Goal: Use online tool/utility: Utilize a website feature to perform a specific function

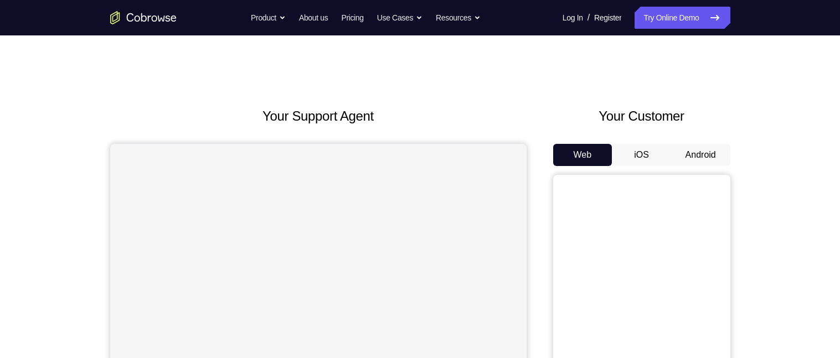
click at [678, 157] on button "Android" at bounding box center [700, 155] width 59 height 22
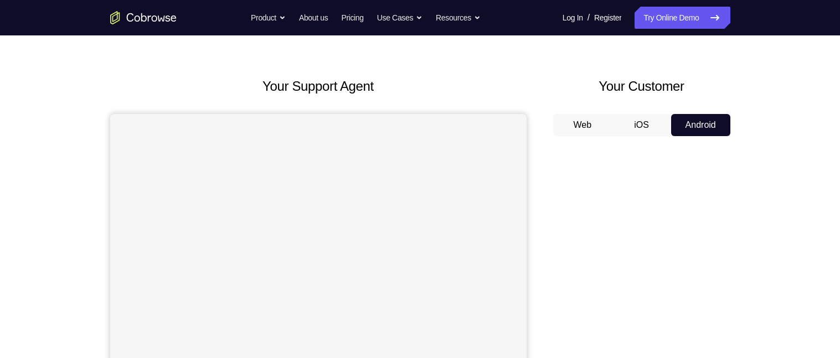
scroll to position [28, 0]
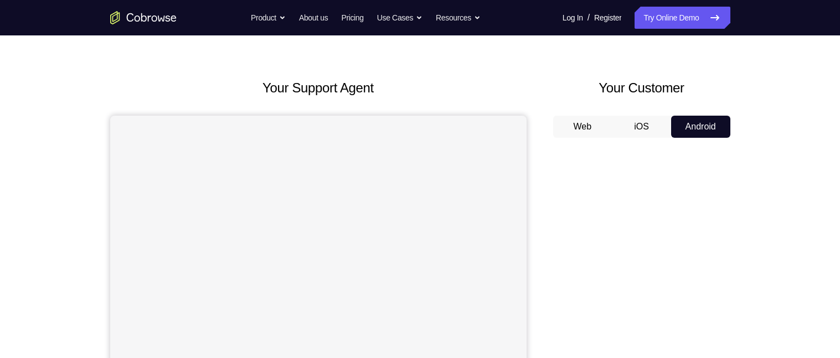
click at [642, 130] on button "iOS" at bounding box center [641, 127] width 59 height 22
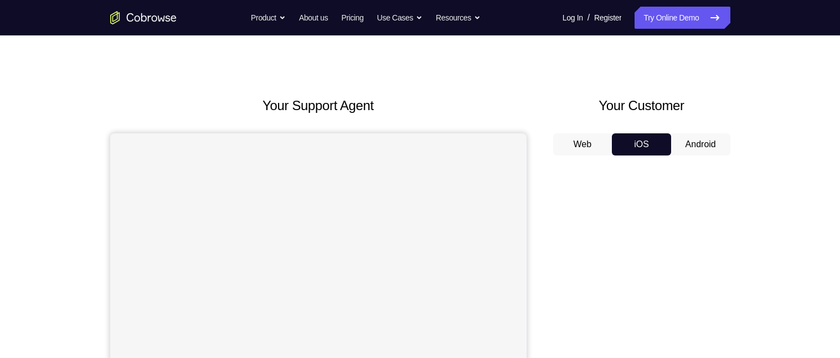
scroll to position [0, 0]
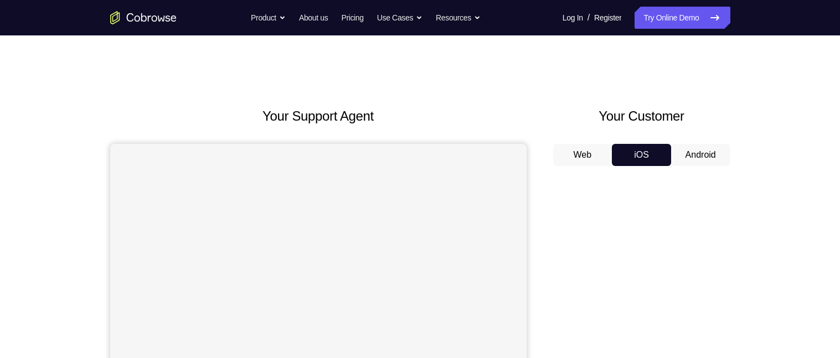
click at [704, 156] on button "Android" at bounding box center [700, 155] width 59 height 22
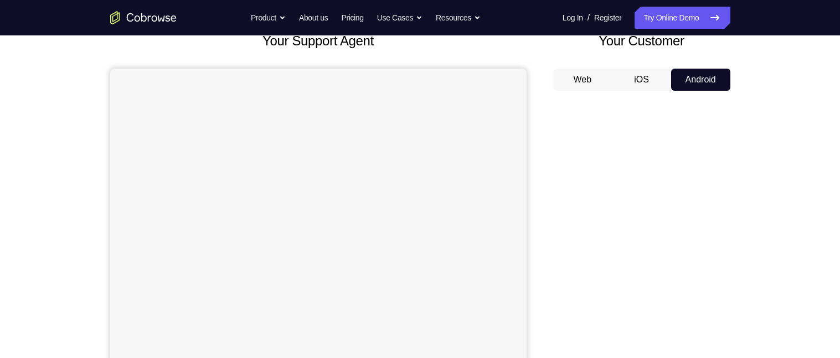
scroll to position [76, 0]
click at [646, 80] on button "iOS" at bounding box center [641, 79] width 59 height 22
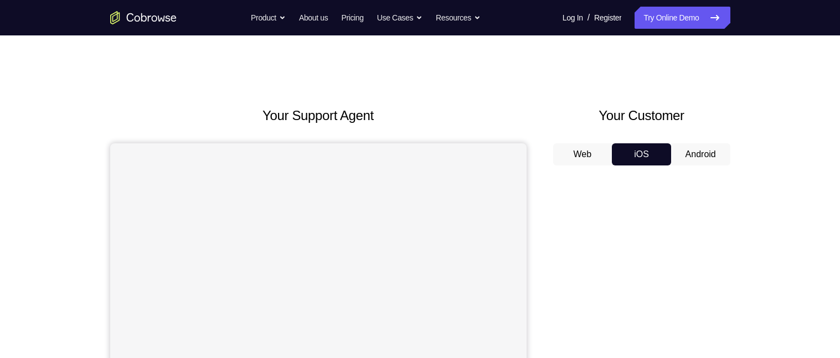
scroll to position [23, 0]
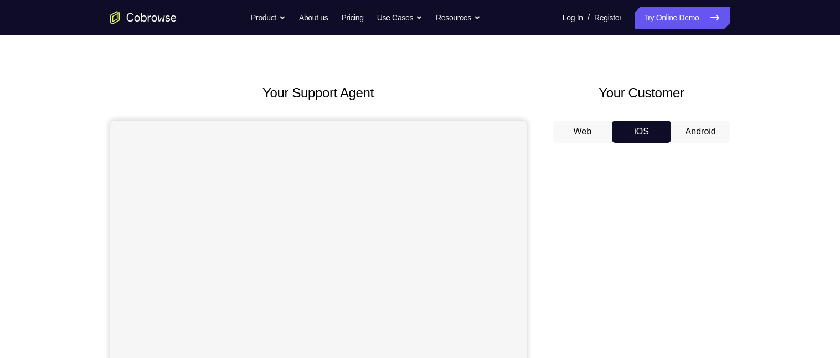
click at [699, 132] on button "Android" at bounding box center [700, 132] width 59 height 22
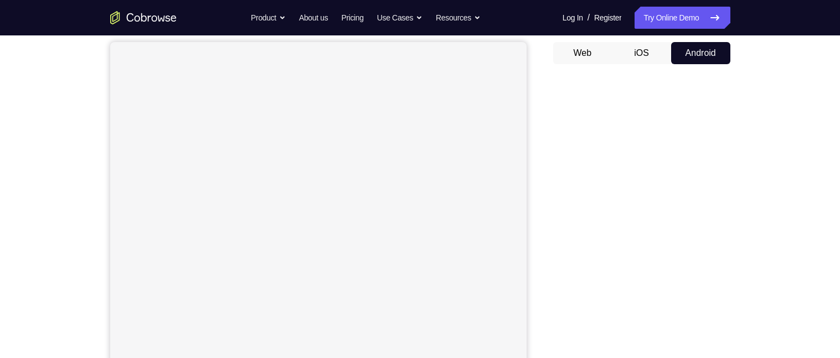
scroll to position [104, 0]
click at [776, 200] on div "Your Support Agent Your Customer Web iOS Android Next Steps We’d be happy to gi…" at bounding box center [420, 297] width 840 height 730
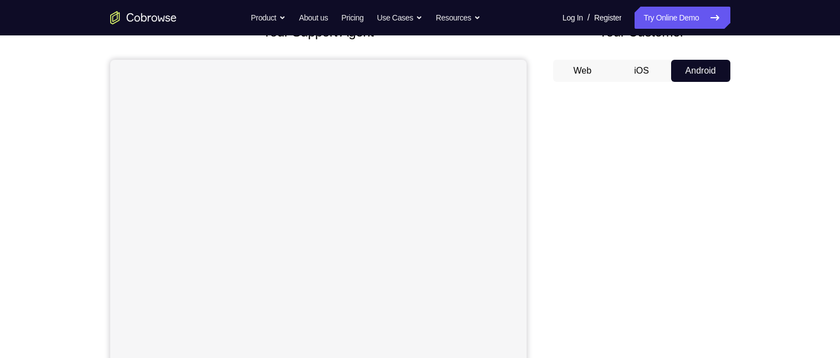
scroll to position [69, 0]
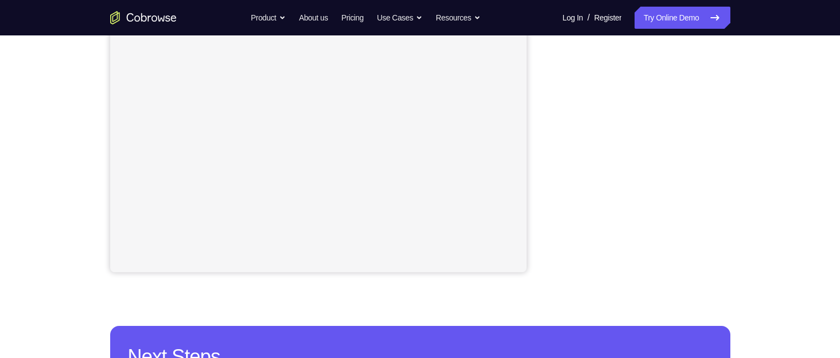
click at [748, 61] on div "Your Support Agent Your Customer Web iOS Android Next Steps We’d be happy to gi…" at bounding box center [420, 158] width 709 height 730
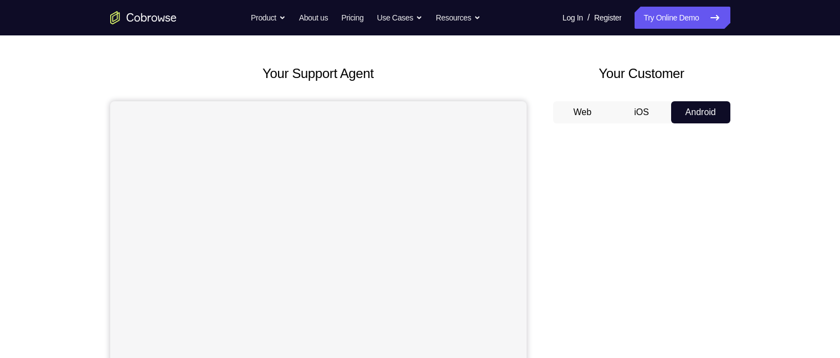
scroll to position [42, 0]
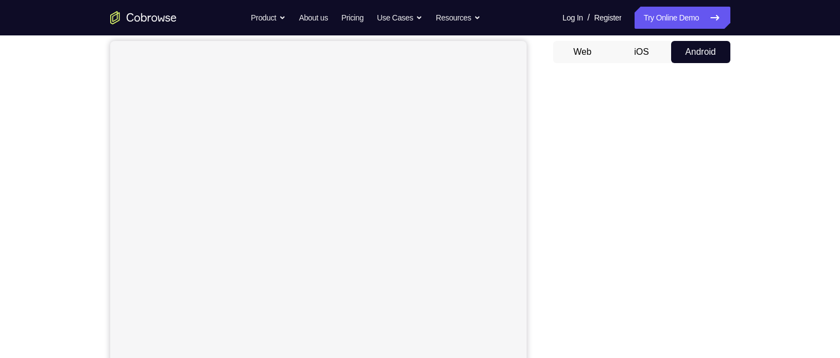
click at [642, 53] on button "iOS" at bounding box center [641, 52] width 59 height 22
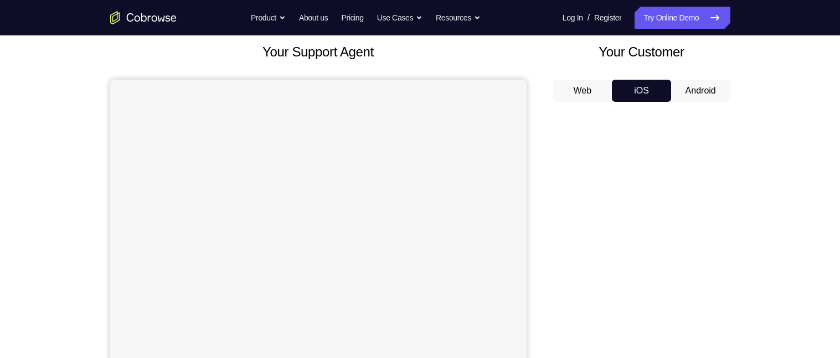
click at [709, 89] on button "Android" at bounding box center [700, 91] width 59 height 22
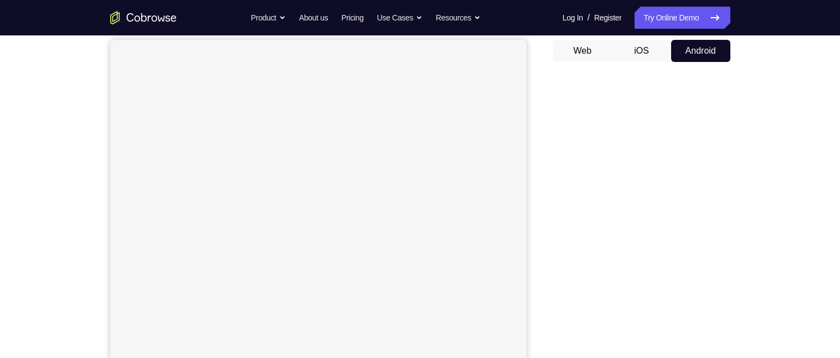
scroll to position [105, 0]
click at [648, 47] on button "iOS" at bounding box center [641, 50] width 59 height 22
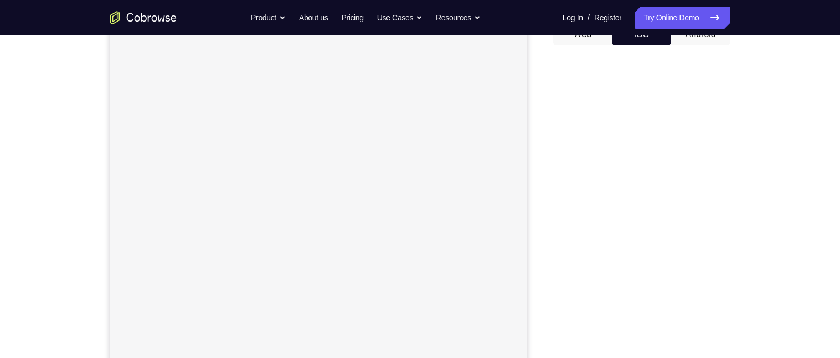
scroll to position [120, 0]
click at [708, 37] on button "Android" at bounding box center [700, 35] width 59 height 22
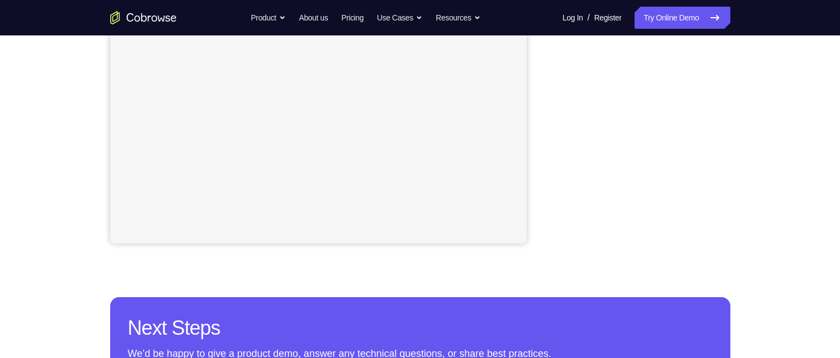
scroll to position [269, 0]
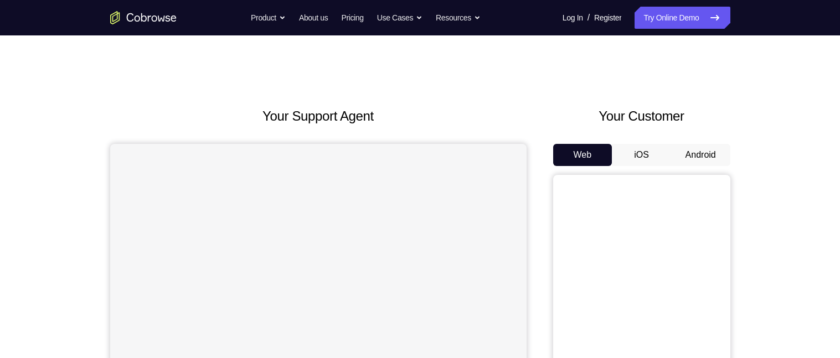
click at [716, 159] on button "Android" at bounding box center [700, 155] width 59 height 22
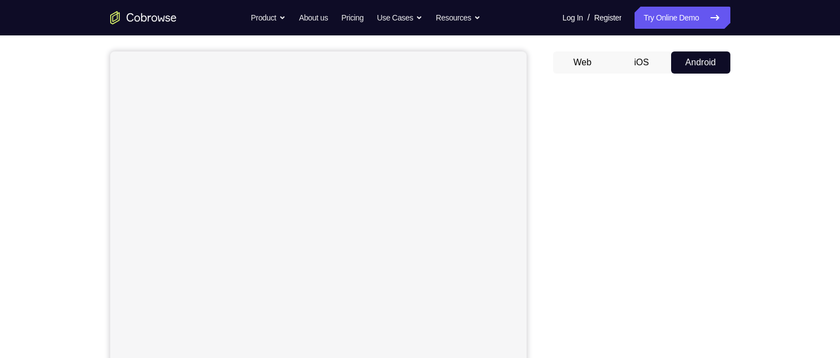
scroll to position [98, 0]
click at [634, 50] on button "iOS" at bounding box center [641, 57] width 59 height 22
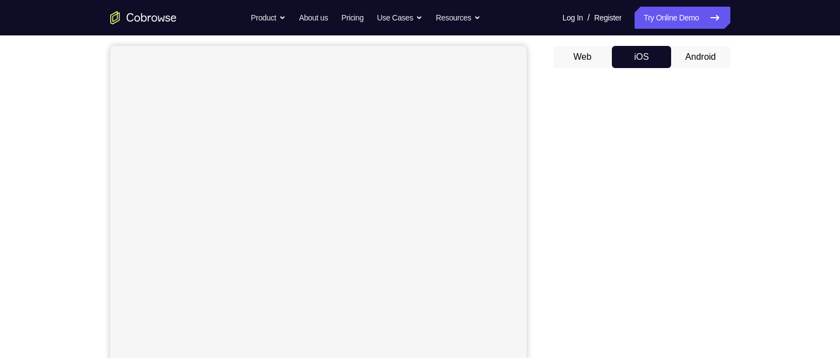
click at [634, 50] on button "iOS" at bounding box center [641, 57] width 59 height 22
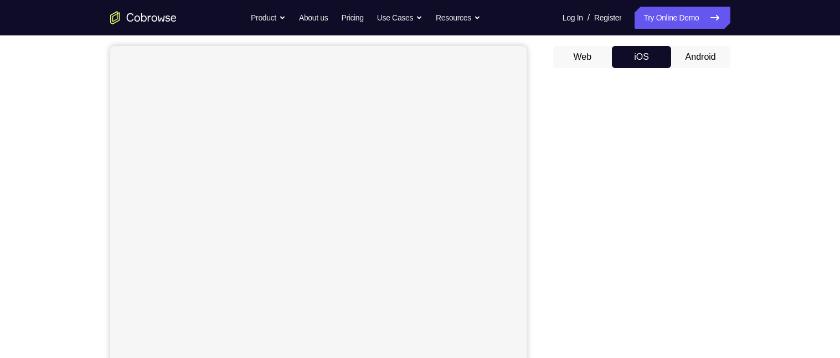
click at [634, 50] on button "iOS" at bounding box center [641, 57] width 59 height 22
click at [699, 57] on button "Android" at bounding box center [700, 57] width 59 height 22
click at [661, 53] on button "iOS" at bounding box center [641, 57] width 59 height 22
click at [695, 55] on button "Android" at bounding box center [700, 57] width 59 height 22
click at [638, 47] on button "iOS" at bounding box center [641, 57] width 59 height 22
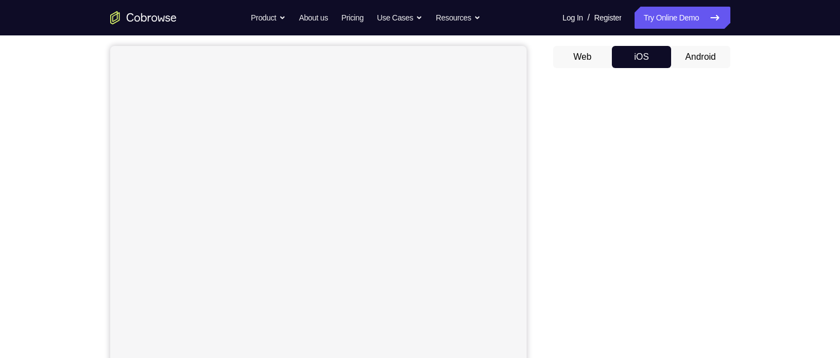
click at [685, 66] on button "Android" at bounding box center [700, 57] width 59 height 22
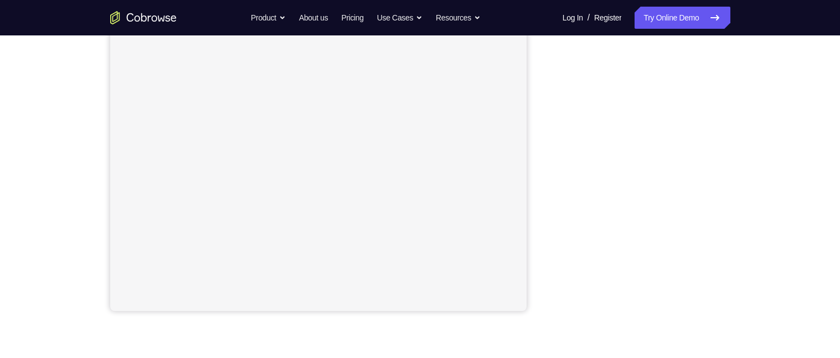
scroll to position [199, 0]
click at [768, 79] on div "Your Support Agent Your Customer Web iOS Android Next Steps We’d be happy to gi…" at bounding box center [420, 202] width 709 height 730
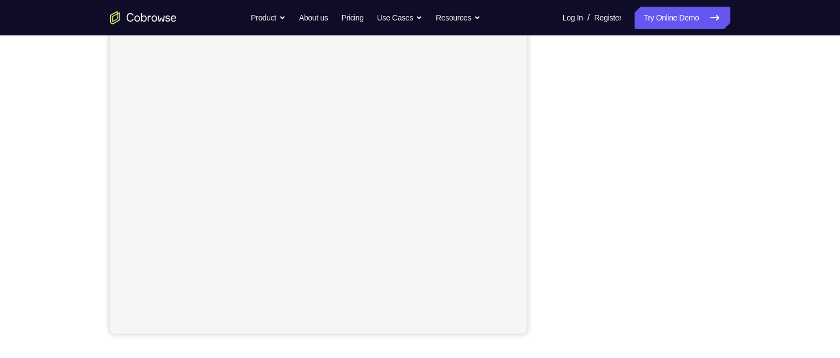
scroll to position [181, 0]
